Goal: Information Seeking & Learning: Understand process/instructions

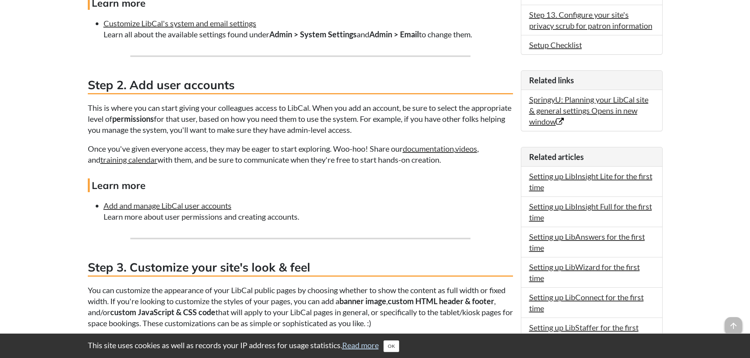
scroll to position [551, 0]
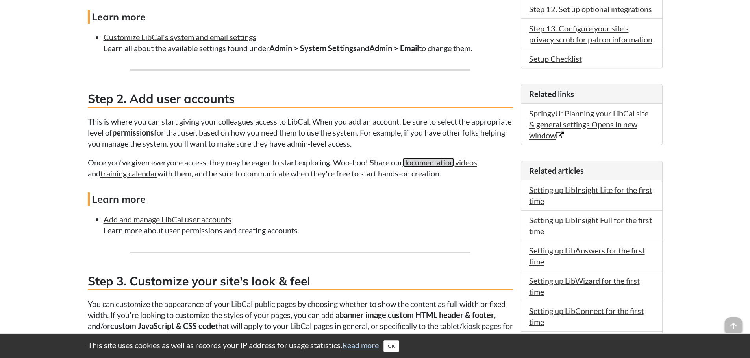
click at [430, 164] on link "documentation" at bounding box center [428, 162] width 51 height 9
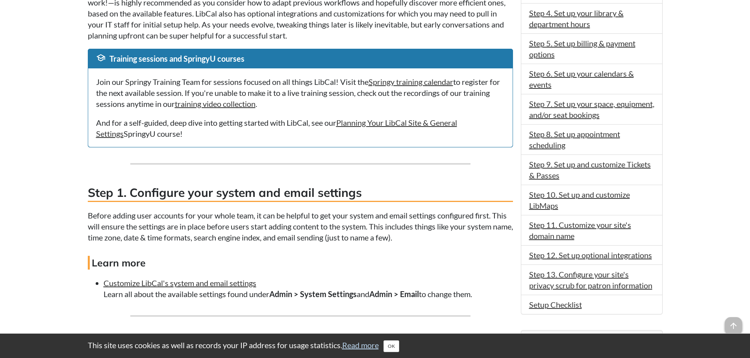
scroll to position [354, 0]
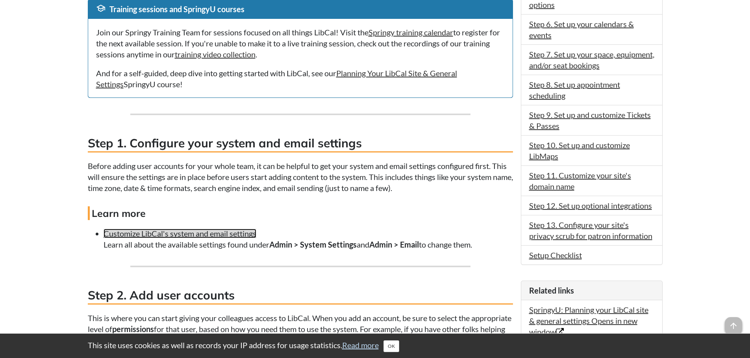
click at [194, 237] on link "Customize LibCal's system and email settings" at bounding box center [179, 233] width 153 height 9
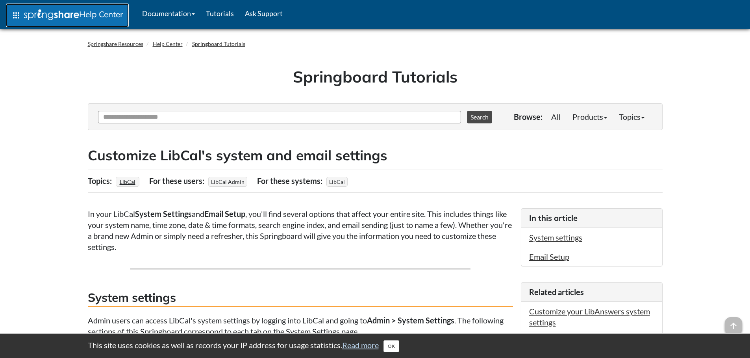
click at [11, 16] on span "apps" at bounding box center [15, 15] width 9 height 9
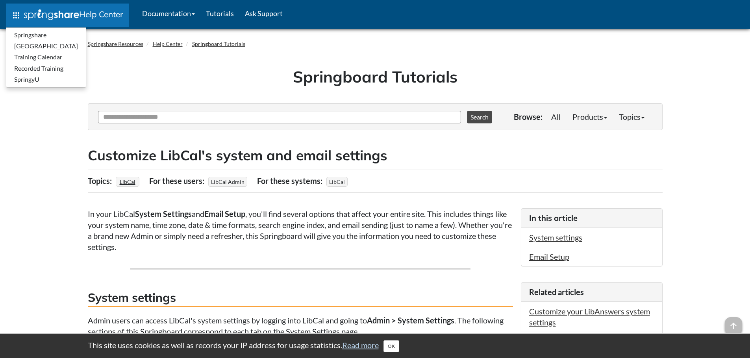
click at [162, 79] on h1 "Springboard Tutorials" at bounding box center [375, 77] width 563 height 22
